Goal: Navigation & Orientation: Find specific page/section

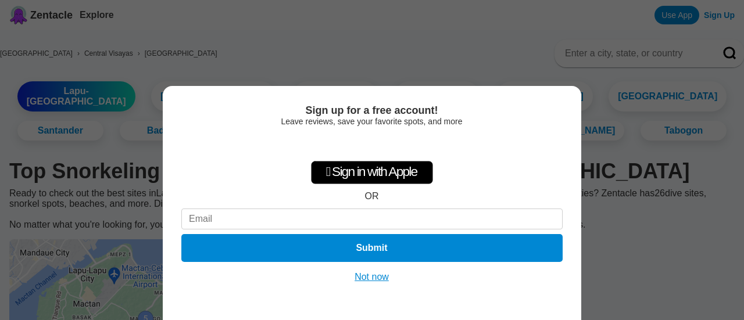
click at [374, 275] on button "Not now" at bounding box center [372, 277] width 41 height 12
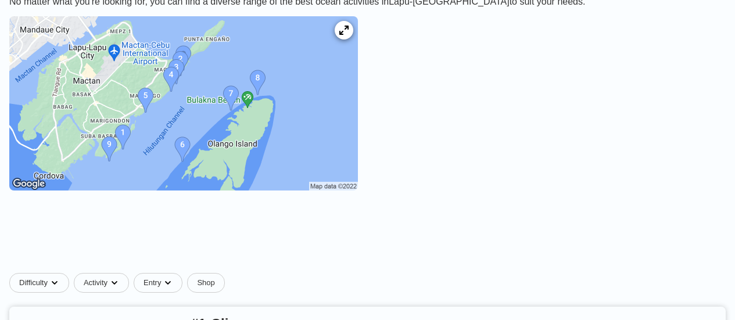
scroll to position [231, 0]
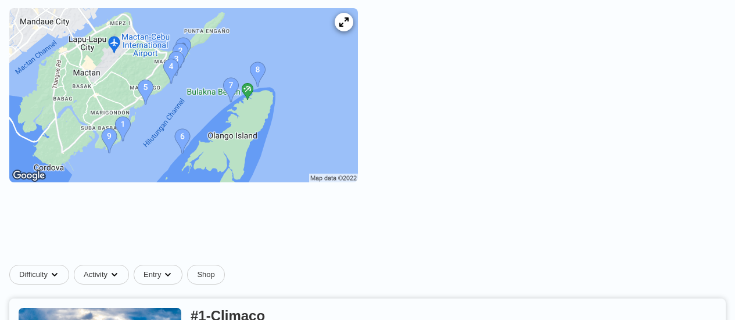
drag, startPoint x: 741, startPoint y: 25, endPoint x: 743, endPoint y: 41, distance: 16.4
